Goal: Use online tool/utility: Use online tool/utility

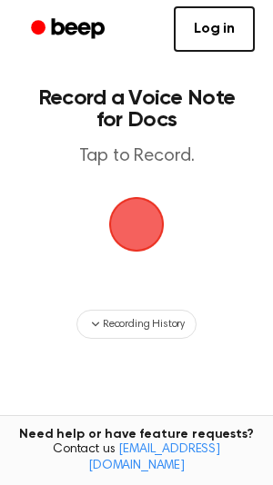
click at [144, 211] on span "button" at bounding box center [136, 224] width 55 height 55
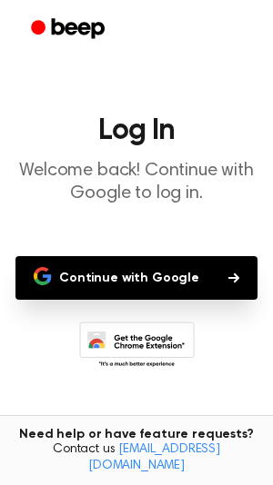
click at [138, 295] on button "Continue with Google" at bounding box center [136, 278] width 242 height 44
click at [133, 271] on button "Continue with Google" at bounding box center [136, 278] width 242 height 44
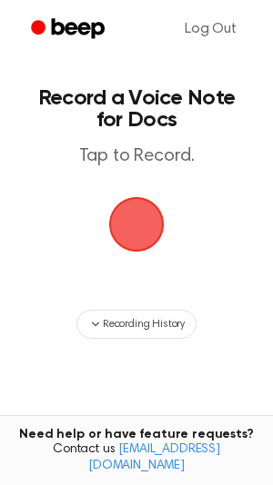
click at [139, 231] on span "button" at bounding box center [136, 224] width 55 height 55
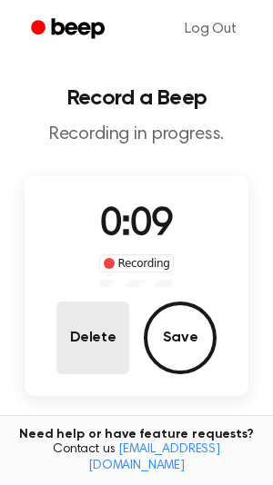
click at [92, 321] on button "Delete" at bounding box center [92, 338] width 73 height 73
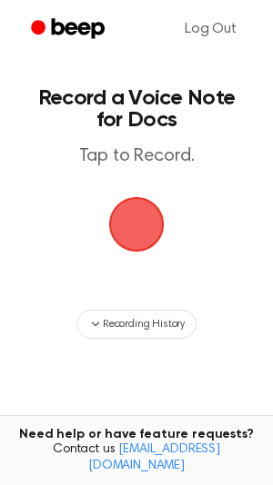
click at [140, 214] on span "button" at bounding box center [136, 224] width 51 height 51
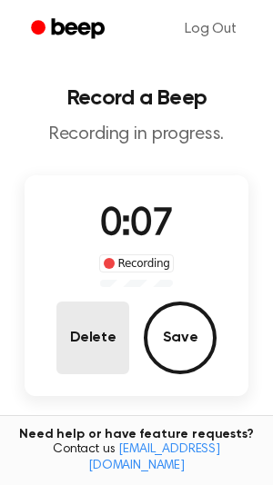
click at [116, 322] on button "Delete" at bounding box center [92, 338] width 73 height 73
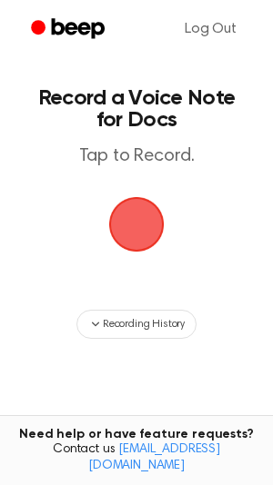
click at [119, 221] on span "button" at bounding box center [136, 224] width 55 height 55
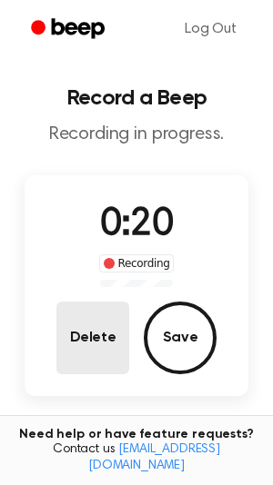
click at [95, 336] on button "Delete" at bounding box center [92, 338] width 73 height 73
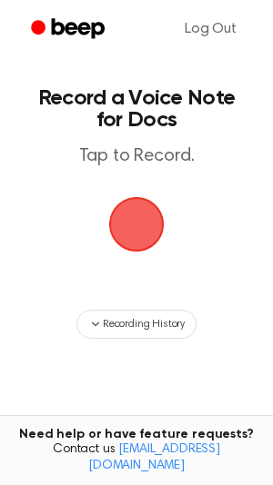
click at [133, 219] on span "button" at bounding box center [136, 224] width 51 height 51
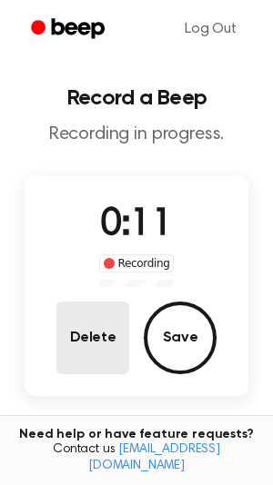
click at [109, 334] on button "Delete" at bounding box center [92, 338] width 73 height 73
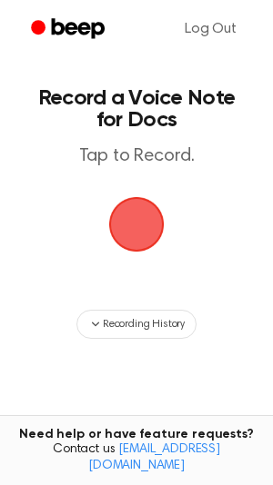
click at [111, 227] on span "button" at bounding box center [136, 224] width 55 height 55
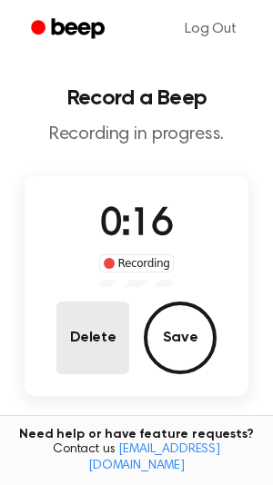
click at [103, 321] on button "Delete" at bounding box center [92, 338] width 73 height 73
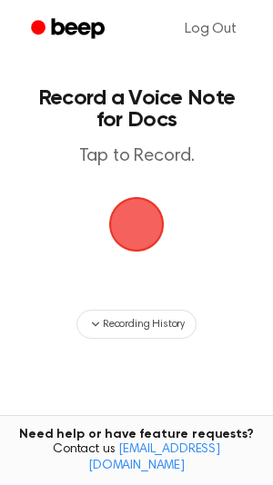
click at [146, 217] on span "button" at bounding box center [136, 224] width 55 height 55
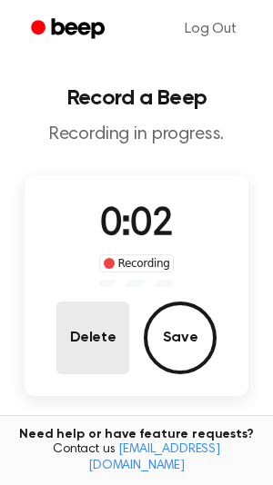
click at [116, 322] on button "Delete" at bounding box center [92, 338] width 73 height 73
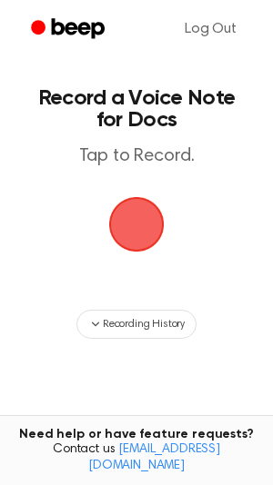
click at [122, 244] on span "button" at bounding box center [136, 224] width 55 height 55
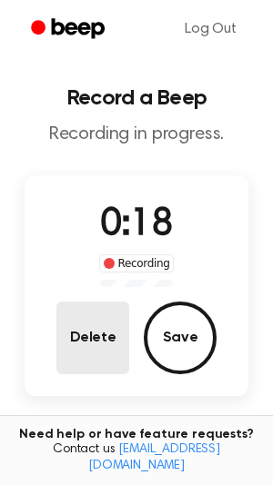
click at [107, 338] on button "Delete" at bounding box center [92, 338] width 73 height 73
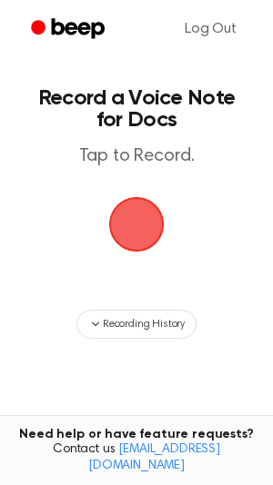
click at [124, 242] on span "button" at bounding box center [136, 224] width 55 height 55
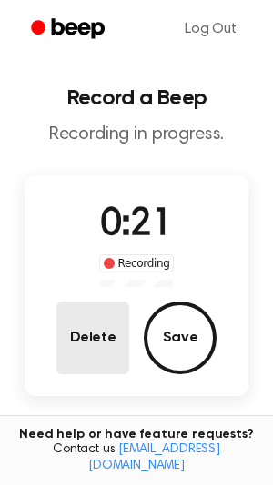
click at [105, 318] on button "Delete" at bounding box center [92, 338] width 73 height 73
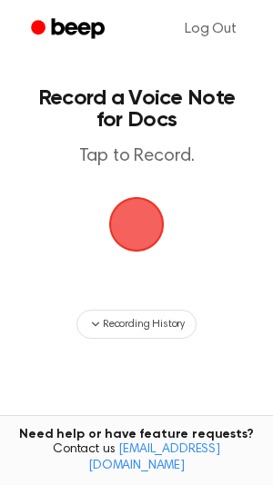
click at [125, 235] on span "button" at bounding box center [136, 224] width 55 height 55
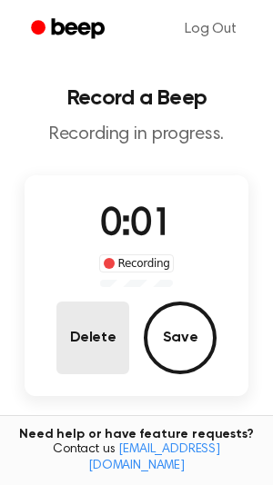
click at [96, 323] on button "Delete" at bounding box center [92, 338] width 73 height 73
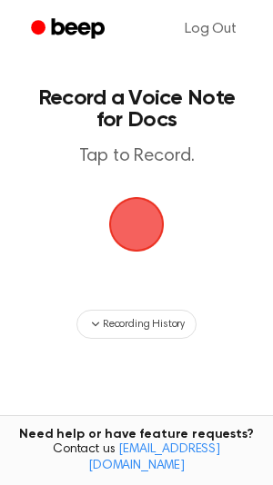
click at [134, 199] on span "button" at bounding box center [136, 224] width 51 height 51
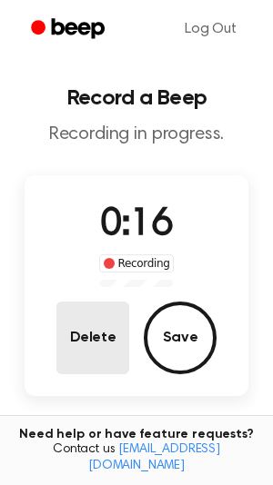
click at [78, 351] on button "Delete" at bounding box center [92, 338] width 73 height 73
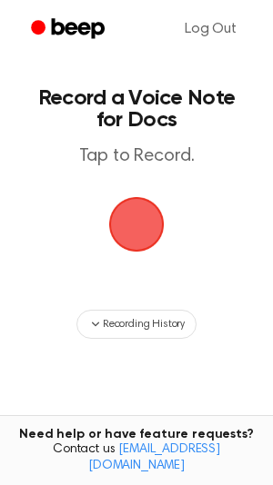
click at [111, 244] on span "button" at bounding box center [136, 224] width 51 height 51
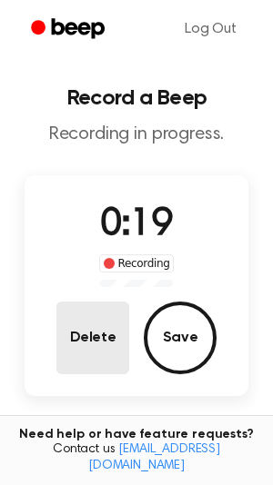
click at [82, 336] on button "Delete" at bounding box center [92, 338] width 73 height 73
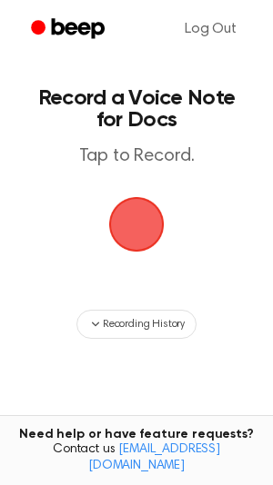
click at [135, 208] on span "button" at bounding box center [136, 224] width 51 height 51
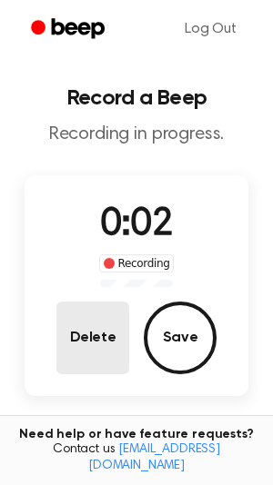
click at [99, 330] on button "Delete" at bounding box center [92, 338] width 73 height 73
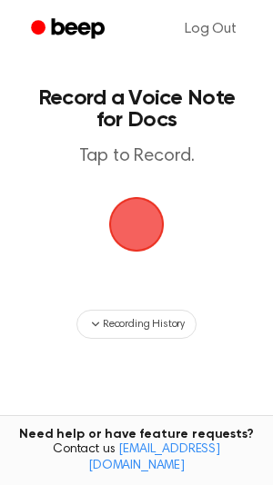
click at [139, 223] on span "button" at bounding box center [136, 224] width 59 height 59
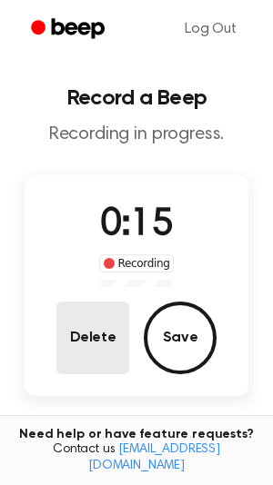
click at [115, 326] on button "Delete" at bounding box center [92, 338] width 73 height 73
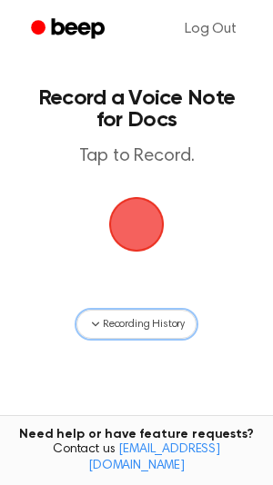
drag, startPoint x: 115, startPoint y: 326, endPoint x: 129, endPoint y: 213, distance: 114.4
click at [129, 213] on main "Record a Voice Note for Docs Tap to Record. Recording History Tired of copying …" at bounding box center [136, 291] width 273 height 583
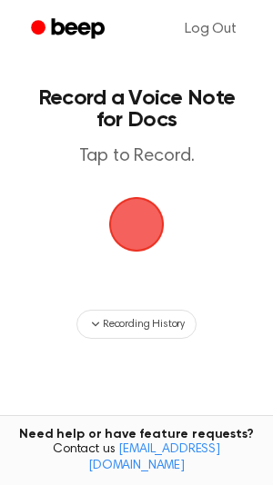
click at [129, 213] on span "button" at bounding box center [136, 224] width 51 height 51
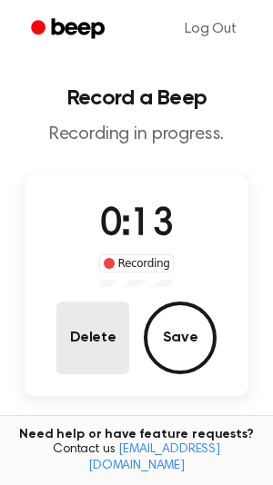
click at [75, 324] on button "Delete" at bounding box center [92, 338] width 73 height 73
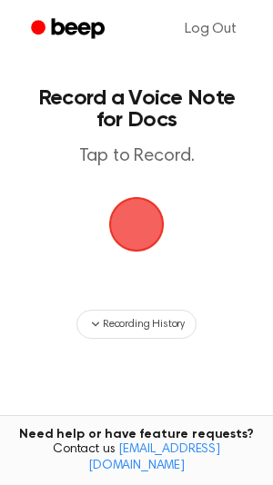
click at [107, 234] on span "button" at bounding box center [136, 224] width 59 height 59
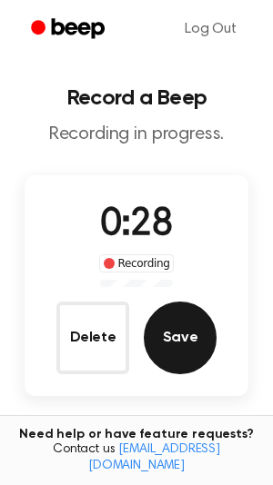
click at [161, 331] on button "Save" at bounding box center [180, 338] width 73 height 73
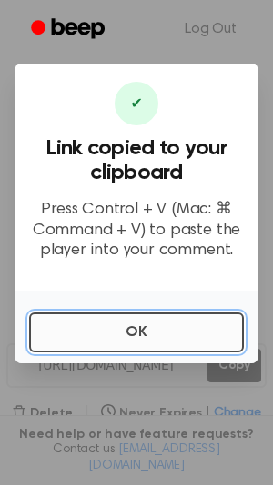
click at [162, 332] on button "OK" at bounding box center [136, 333] width 214 height 40
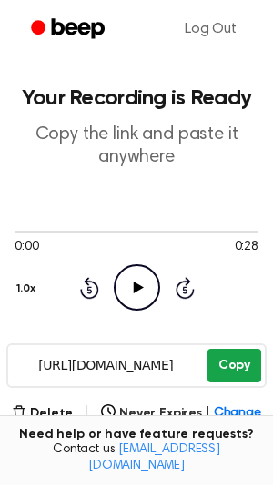
click at [226, 369] on button "Copy" at bounding box center [234, 366] width 54 height 34
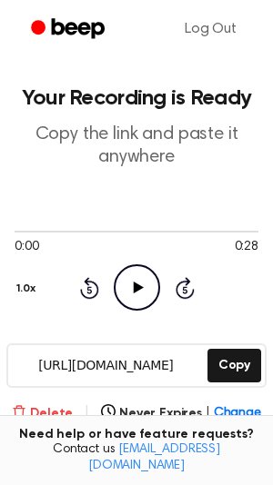
click at [51, 404] on button "Delete" at bounding box center [42, 413] width 61 height 19
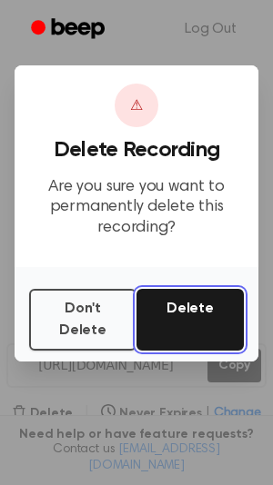
click at [194, 322] on button "Delete" at bounding box center [189, 320] width 107 height 62
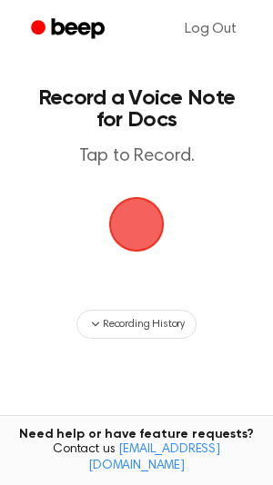
click at [131, 217] on span "button" at bounding box center [136, 224] width 70 height 70
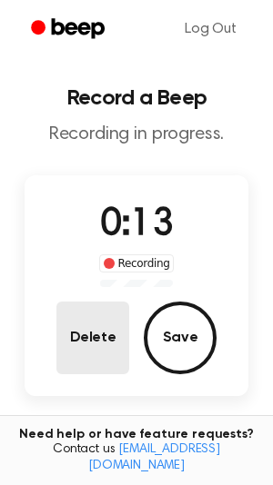
click at [82, 334] on button "Delete" at bounding box center [92, 338] width 73 height 73
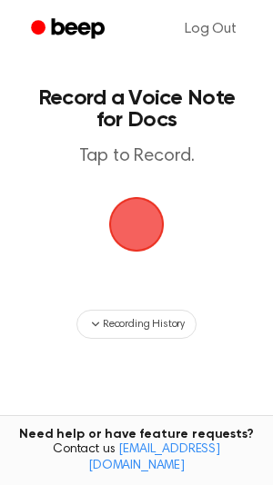
click at [115, 234] on span "button" at bounding box center [136, 224] width 70 height 70
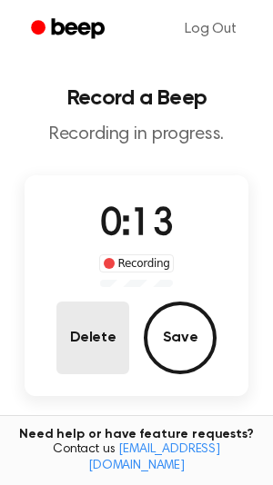
click at [102, 354] on button "Delete" at bounding box center [92, 338] width 73 height 73
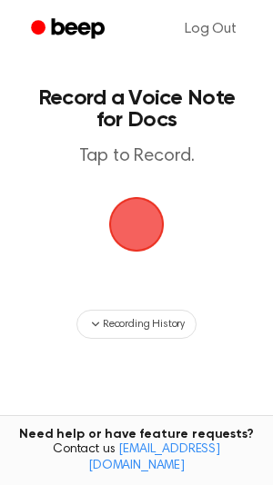
click at [118, 214] on span "button" at bounding box center [136, 224] width 51 height 51
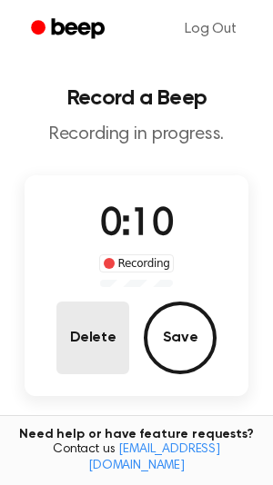
click at [92, 333] on button "Delete" at bounding box center [92, 338] width 73 height 73
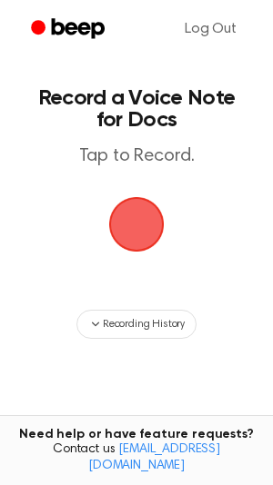
click at [149, 205] on span "button" at bounding box center [136, 224] width 51 height 51
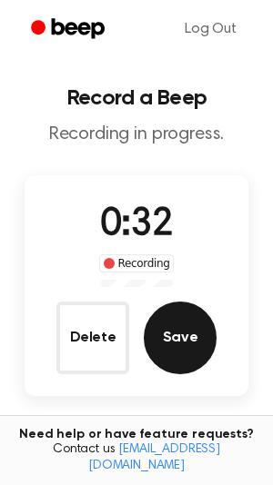
click at [188, 350] on button "Save" at bounding box center [180, 338] width 73 height 73
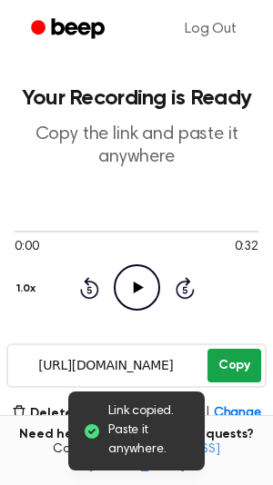
click at [236, 362] on button "Copy" at bounding box center [234, 366] width 54 height 34
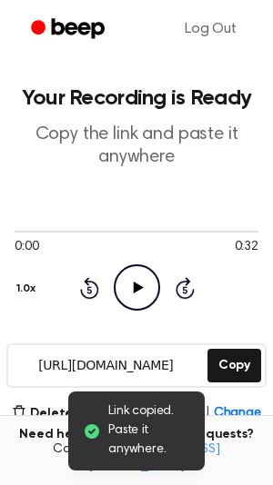
click at [117, 278] on icon "Play Audio" at bounding box center [137, 287] width 46 height 46
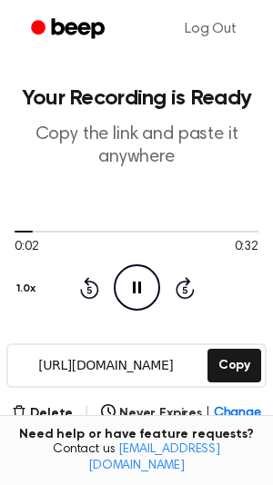
click at [80, 288] on icon at bounding box center [89, 288] width 19 height 22
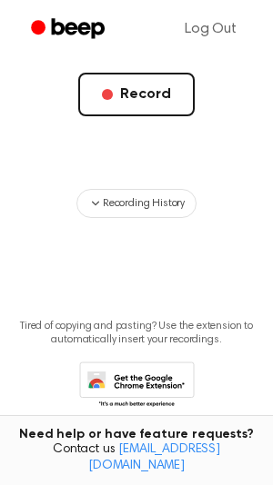
scroll to position [400, 0]
